Goal: Find specific page/section: Find specific page/section

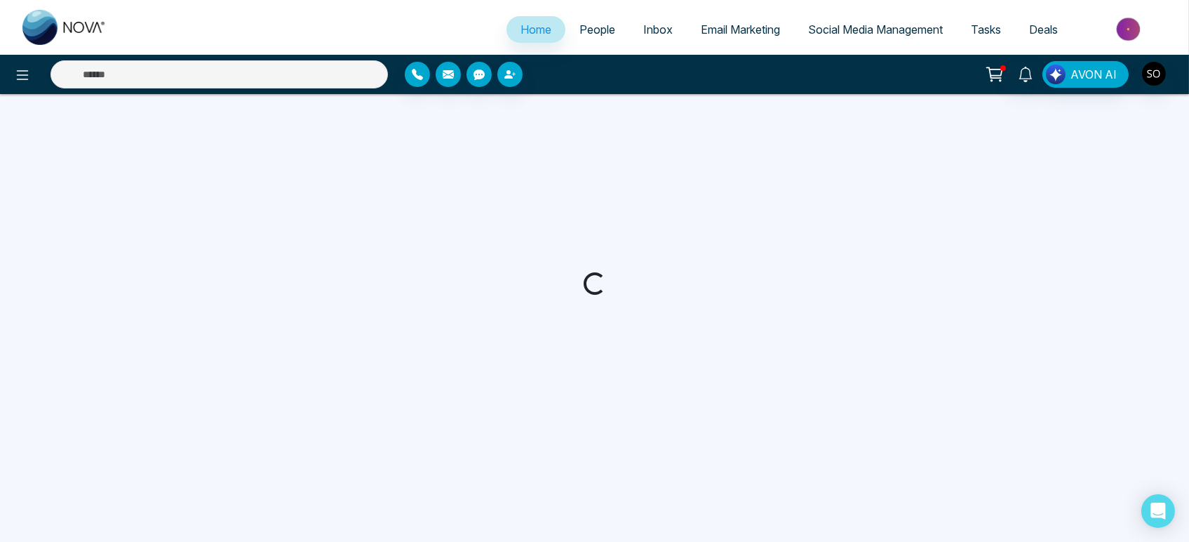
select select "*"
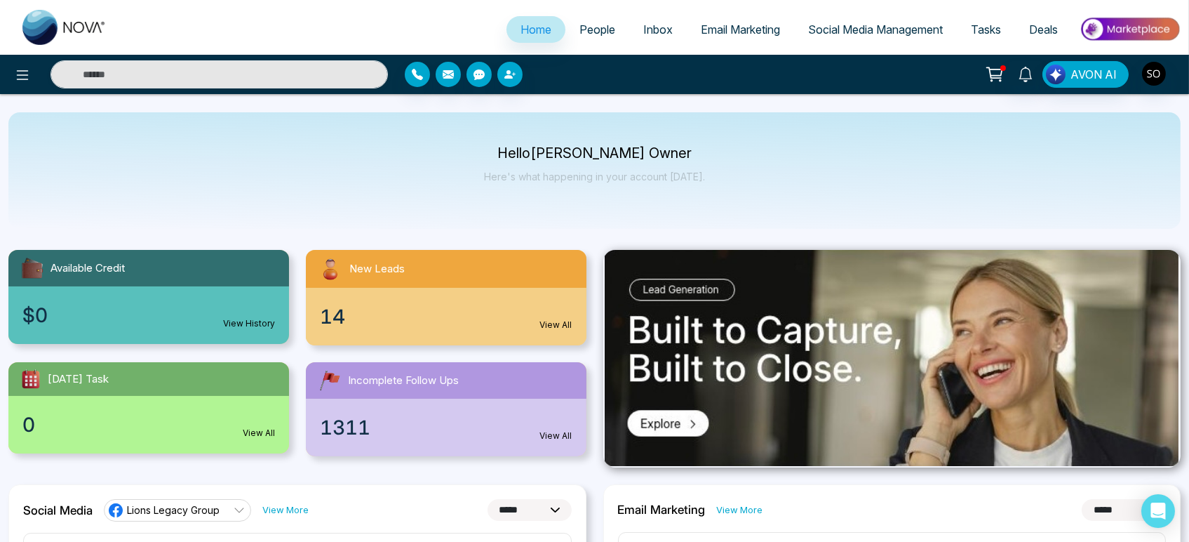
click at [599, 34] on span "People" at bounding box center [597, 29] width 36 height 14
